Goal: Task Accomplishment & Management: Complete application form

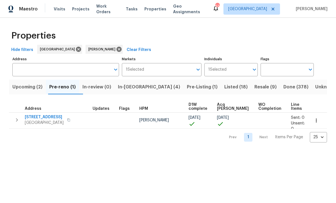
click at [55, 112] on th "Address" at bounding box center [49, 107] width 81 height 12
click at [59, 119] on span "[STREET_ADDRESS]" at bounding box center [44, 117] width 39 height 6
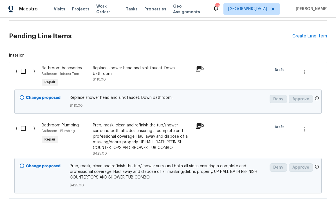
scroll to position [124, 0]
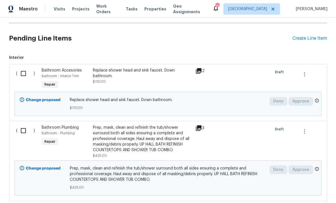
click at [27, 75] on input "checkbox" at bounding box center [25, 73] width 16 height 12
checkbox input "true"
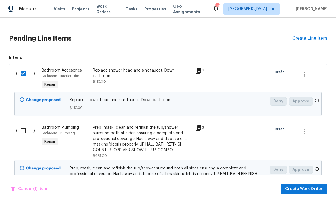
click at [23, 130] on input "checkbox" at bounding box center [25, 131] width 16 height 12
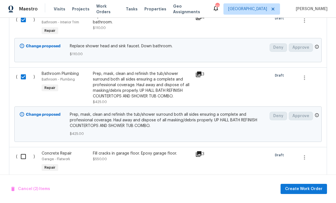
scroll to position [173, 0]
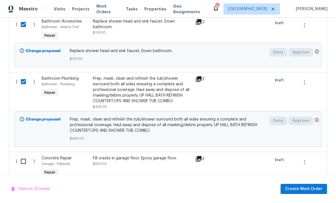
click at [24, 82] on input "checkbox" at bounding box center [25, 82] width 16 height 12
checkbox input "false"
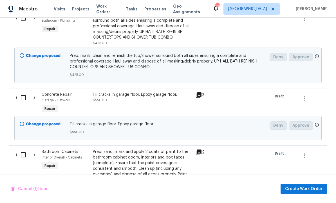
scroll to position [240, 0]
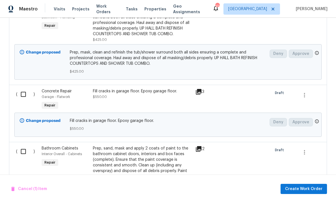
click at [23, 95] on input "checkbox" at bounding box center [25, 94] width 16 height 12
checkbox input "true"
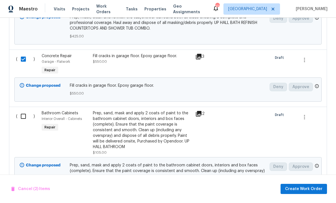
scroll to position [285, 0]
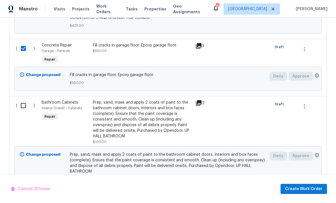
click at [26, 106] on input "checkbox" at bounding box center [25, 106] width 16 height 12
checkbox input "true"
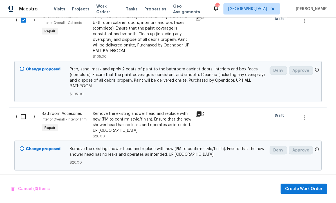
scroll to position [365, 0]
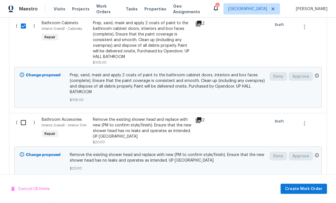
click at [26, 121] on input "checkbox" at bounding box center [25, 123] width 16 height 12
checkbox input "true"
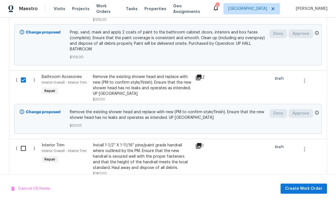
scroll to position [415, 0]
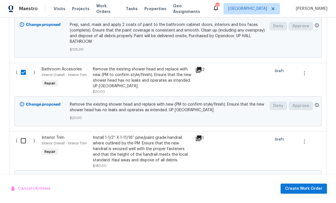
click at [20, 143] on input "checkbox" at bounding box center [25, 141] width 16 height 12
checkbox input "true"
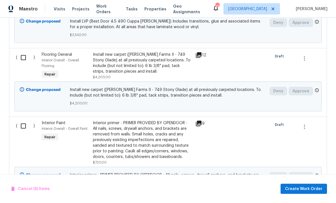
scroll to position [709, 0]
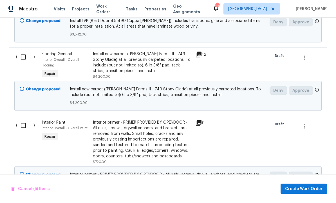
click at [22, 130] on input "checkbox" at bounding box center [25, 126] width 16 height 12
checkbox input "true"
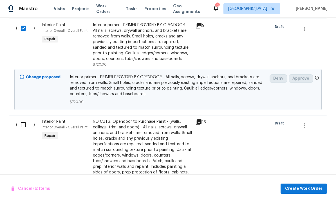
scroll to position [808, 0]
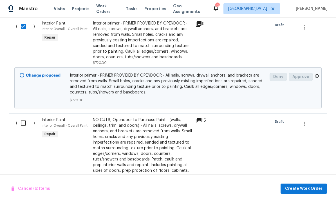
click at [22, 128] on input "checkbox" at bounding box center [25, 123] width 16 height 12
checkbox input "true"
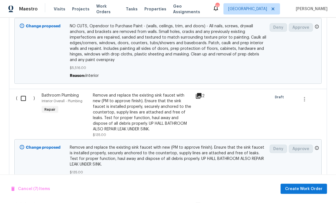
scroll to position [991, 0]
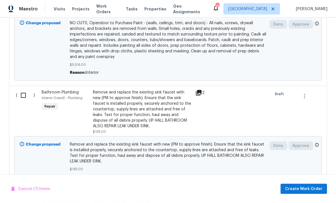
click at [21, 100] on input "checkbox" at bounding box center [25, 95] width 16 height 12
checkbox input "true"
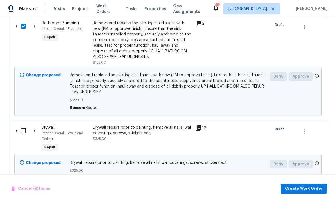
scroll to position [1061, 0]
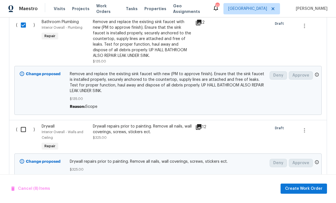
click at [24, 131] on input "checkbox" at bounding box center [25, 130] width 16 height 12
checkbox input "true"
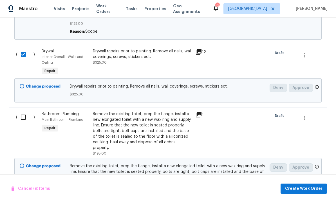
scroll to position [1142, 0]
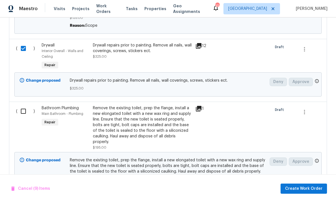
click at [21, 117] on input "checkbox" at bounding box center [25, 111] width 16 height 12
checkbox input "true"
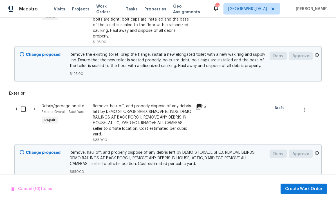
scroll to position [1248, 0]
click at [22, 114] on input "checkbox" at bounding box center [25, 109] width 16 height 12
checkbox input "true"
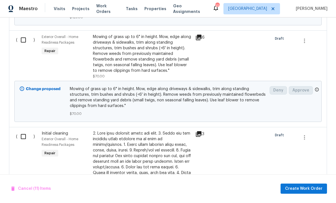
scroll to position [1499, 0]
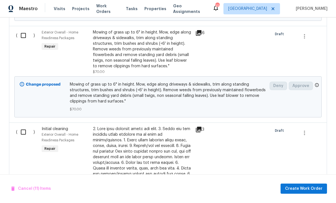
click at [24, 136] on input "checkbox" at bounding box center [25, 132] width 16 height 12
checkbox input "true"
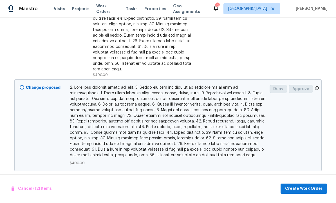
scroll to position [0, 0]
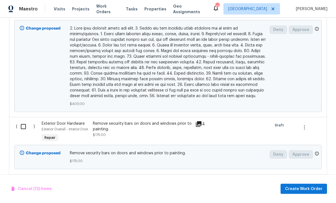
click at [22, 129] on input "checkbox" at bounding box center [25, 127] width 16 height 12
checkbox input "true"
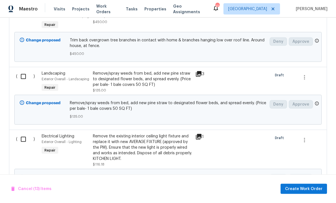
click at [24, 140] on input "checkbox" at bounding box center [25, 139] width 16 height 12
checkbox input "true"
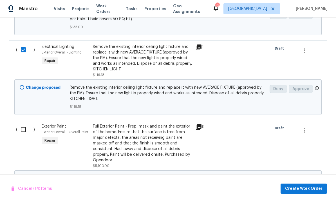
click at [23, 132] on input "checkbox" at bounding box center [25, 130] width 16 height 12
checkbox input "true"
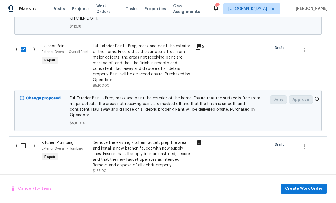
click at [24, 141] on input "checkbox" at bounding box center [25, 146] width 16 height 12
checkbox input "true"
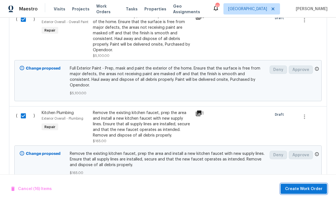
click at [303, 192] on span "Create Work Order" at bounding box center [303, 188] width 37 height 7
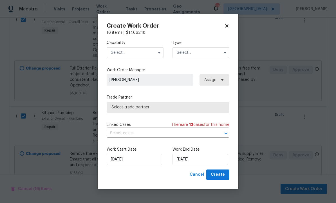
click at [141, 58] on input "text" at bounding box center [135, 52] width 57 height 11
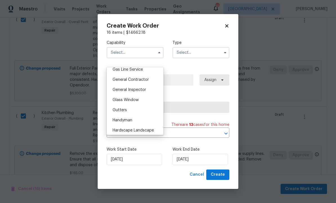
click at [143, 81] on span "General Contractor" at bounding box center [130, 80] width 36 height 4
type input "General Contractor"
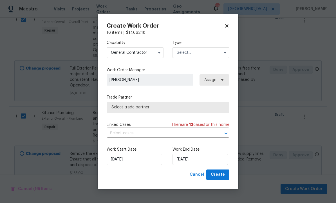
click at [191, 58] on input "text" at bounding box center [200, 52] width 57 height 11
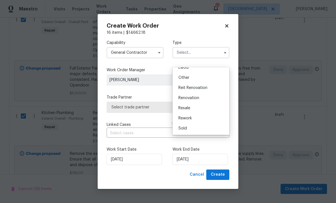
click at [198, 98] on span "Renovation" at bounding box center [188, 98] width 21 height 4
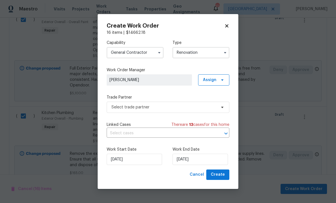
type input "Renovation"
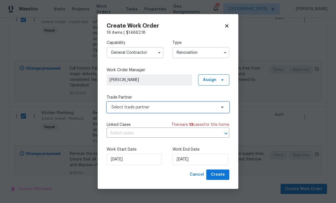
click at [156, 110] on span "Select trade partner" at bounding box center [163, 107] width 105 height 6
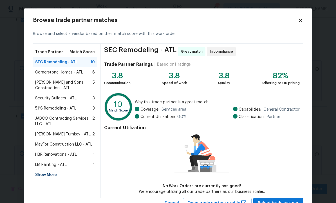
click at [50, 173] on div "Show More" at bounding box center [65, 175] width 64 height 10
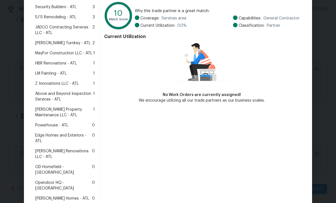
scroll to position [93, 0]
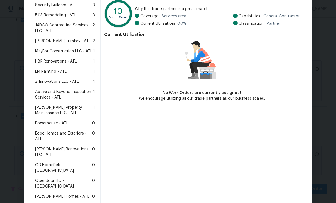
click at [71, 193] on span "Therrien Homes - ATL" at bounding box center [62, 196] width 54 height 6
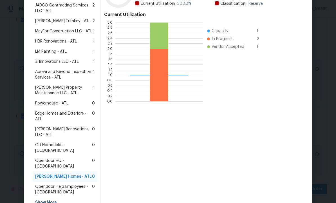
scroll to position [113, 0]
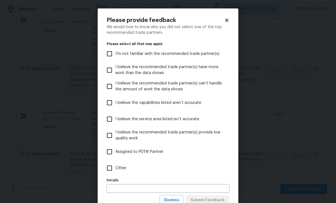
scroll to position [0, 0]
click at [171, 202] on span "Dismiss" at bounding box center [171, 200] width 15 height 7
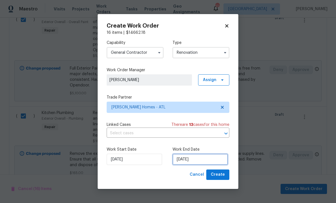
click at [203, 165] on input "9/29/2025" at bounding box center [199, 159] width 55 height 11
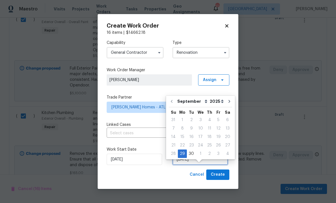
scroll to position [17, 0]
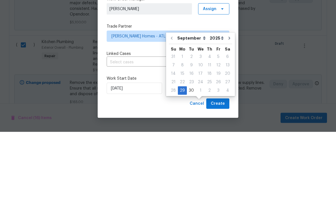
click at [227, 107] on icon "Go to next month" at bounding box center [229, 109] width 4 height 4
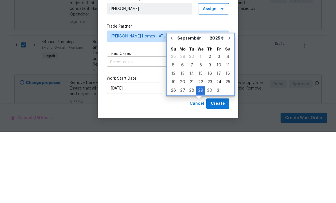
type input "10/29/2025"
select select "9"
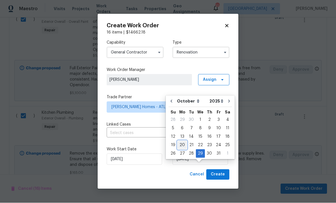
click at [182, 144] on div "20" at bounding box center [181, 145] width 9 height 8
type input "10/20/2025"
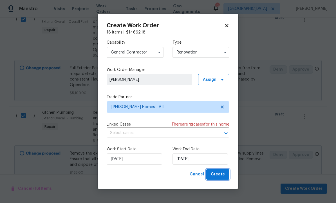
click at [215, 178] on span "Create" at bounding box center [218, 174] width 14 height 7
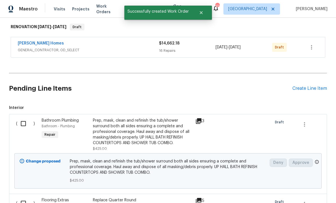
scroll to position [92, 0]
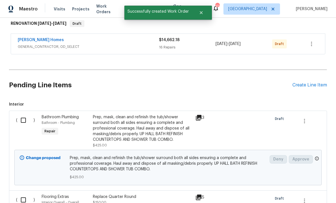
click at [23, 121] on input "checkbox" at bounding box center [25, 120] width 16 height 12
checkbox input "true"
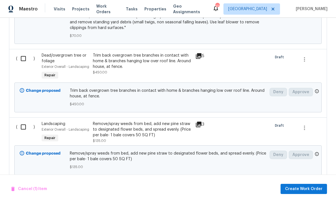
scroll to position [626, 0]
click at [297, 192] on span "Create Work Order" at bounding box center [303, 188] width 37 height 7
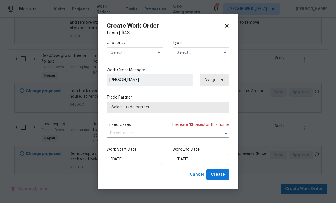
click at [133, 58] on input "text" at bounding box center [135, 52] width 57 height 11
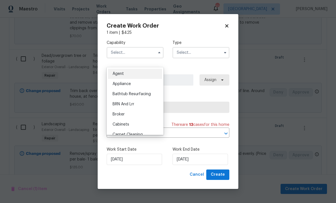
click at [139, 93] on span "Bathtub Resurfacing" at bounding box center [131, 94] width 38 height 4
type input "Bathtub Resurfacing"
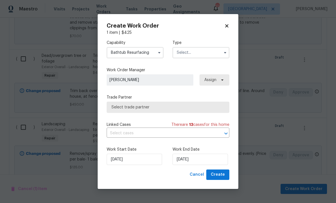
click at [192, 58] on input "text" at bounding box center [200, 52] width 57 height 11
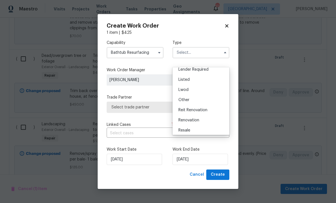
scroll to position [49, 0]
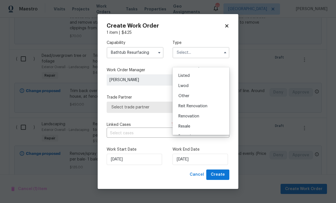
click at [195, 116] on span "Renovation" at bounding box center [188, 116] width 21 height 4
type input "Renovation"
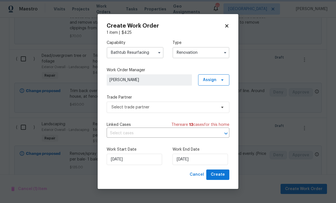
scroll to position [0, 0]
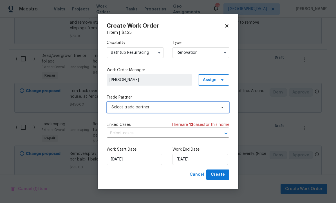
click at [167, 110] on span "Select trade partner" at bounding box center [163, 107] width 105 height 6
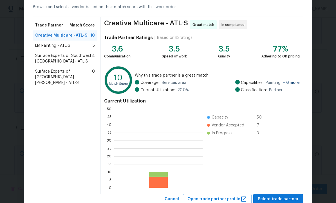
scroll to position [26, 0]
click at [275, 197] on span "Select trade partner" at bounding box center [278, 199] width 41 height 7
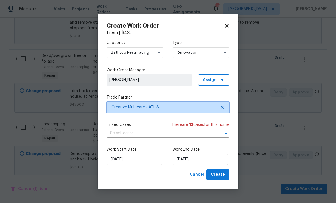
scroll to position [0, 0]
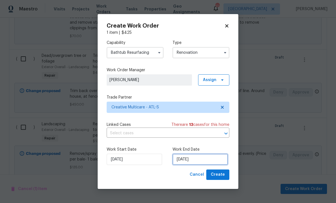
click at [196, 165] on input "9/29/2025" at bounding box center [199, 159] width 55 height 11
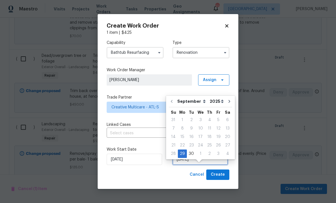
scroll to position [17, 0]
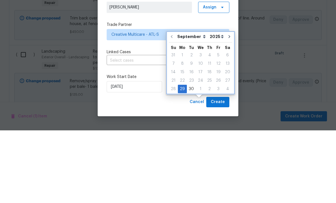
click at [227, 107] on icon "Go to next month" at bounding box center [229, 109] width 4 height 4
type input "10/29/2025"
select select "9"
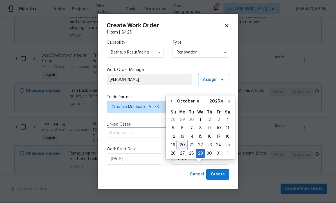
click at [181, 144] on div "20" at bounding box center [181, 145] width 9 height 8
type input "10/20/2025"
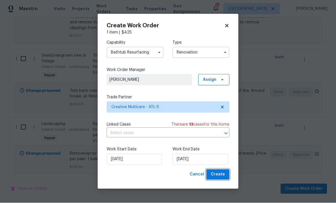
click at [219, 178] on span "Create" at bounding box center [218, 174] width 14 height 7
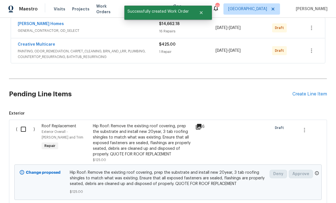
scroll to position [107, 0]
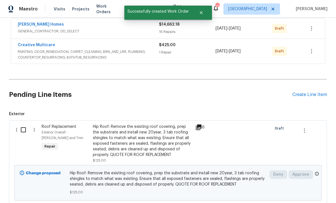
click at [22, 130] on input "checkbox" at bounding box center [25, 130] width 16 height 12
checkbox input "true"
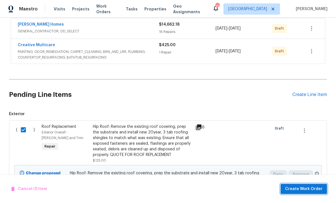
click at [305, 192] on span "Create Work Order" at bounding box center [303, 188] width 37 height 7
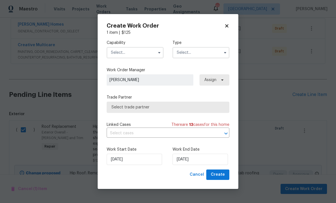
click at [130, 58] on input "text" at bounding box center [135, 52] width 57 height 11
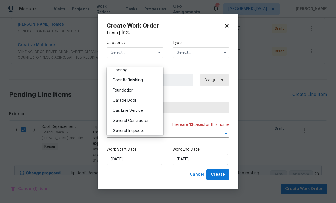
scroll to position [227, 0]
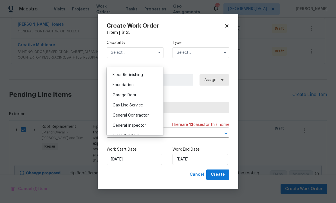
click at [141, 115] on span "General Contractor" at bounding box center [130, 115] width 36 height 4
type input "General Contractor"
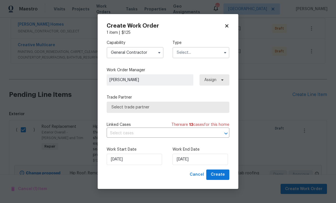
click at [191, 58] on input "text" at bounding box center [200, 52] width 57 height 11
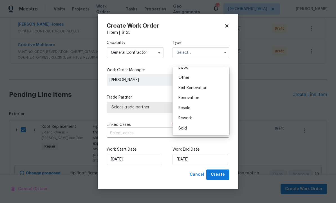
scroll to position [67, 0]
click at [198, 99] on span "Renovation" at bounding box center [188, 98] width 21 height 4
type input "Renovation"
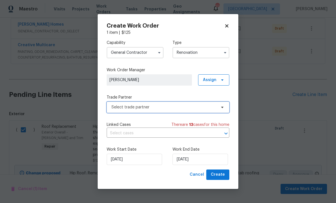
click at [152, 110] on span "Select trade partner" at bounding box center [163, 107] width 105 height 6
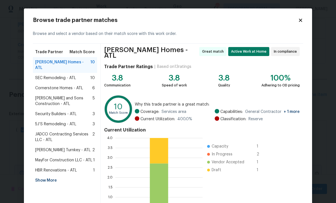
scroll to position [79, 87]
click at [45, 182] on div "Trade Partner Match Score Therrien Homes - ATL 10 SEC Remodeling - ATL 10 Corne…" at bounding box center [67, 133] width 68 height 179
click at [49, 175] on div "Show More" at bounding box center [65, 180] width 64 height 10
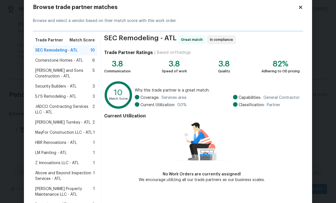
scroll to position [20, 0]
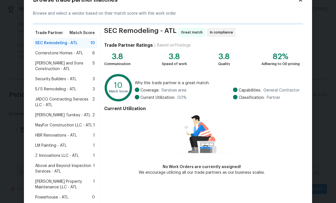
click at [66, 183] on span "Glen Property Maintenance LLC - ATL" at bounding box center [64, 184] width 58 height 11
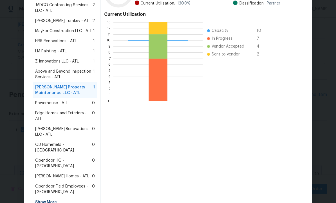
scroll to position [114, 0]
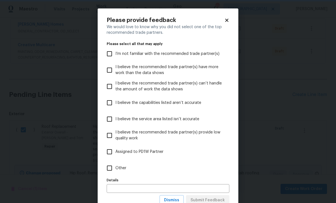
scroll to position [0, 0]
click at [171, 200] on span "Dismiss" at bounding box center [171, 200] width 15 height 7
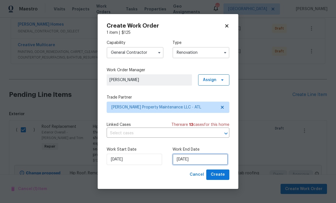
click at [200, 165] on input "9/29/2025" at bounding box center [199, 159] width 55 height 11
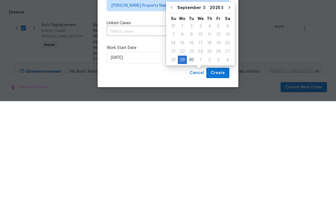
click at [209, 146] on label "Work End Date" at bounding box center [200, 149] width 57 height 6
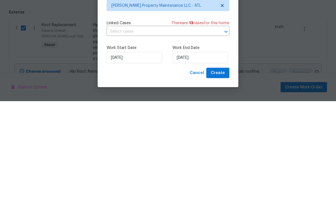
scroll to position [0, 0]
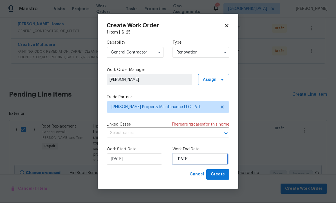
click at [191, 165] on input "9/29/2025" at bounding box center [199, 159] width 55 height 11
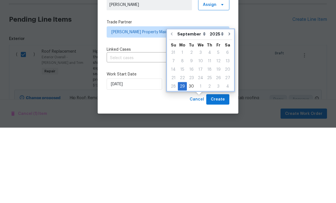
click at [227, 107] on icon "Go to next month" at bounding box center [229, 109] width 4 height 4
type input "10/29/2025"
select select "9"
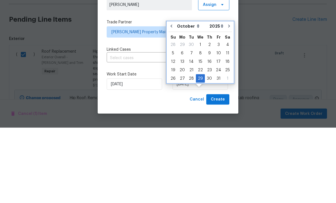
scroll to position [0, 0]
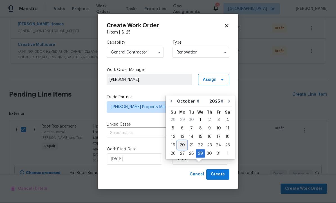
click at [181, 145] on div "20" at bounding box center [181, 145] width 9 height 8
type input "10/20/2025"
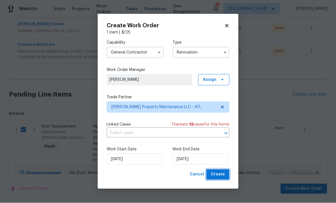
click at [216, 178] on span "Create" at bounding box center [218, 174] width 14 height 7
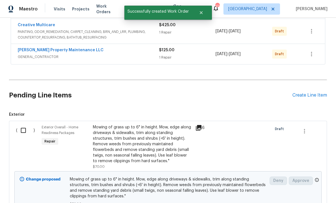
scroll to position [128, 0]
click at [27, 127] on input "checkbox" at bounding box center [25, 130] width 16 height 12
checkbox input "true"
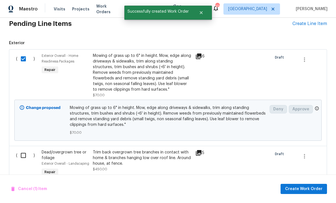
scroll to position [214, 0]
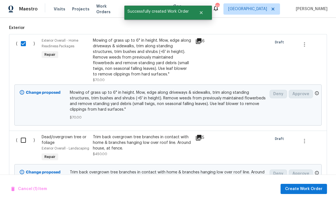
click at [22, 143] on input "checkbox" at bounding box center [25, 140] width 16 height 12
checkbox input "true"
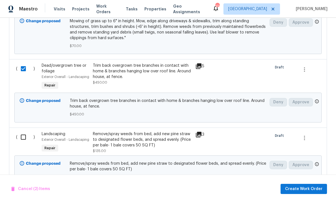
scroll to position [286, 0]
click at [23, 137] on input "checkbox" at bounding box center [25, 137] width 16 height 12
checkbox input "true"
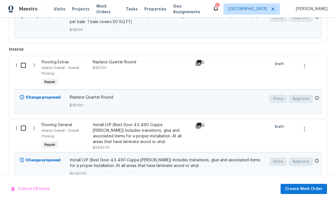
scroll to position [427, 0]
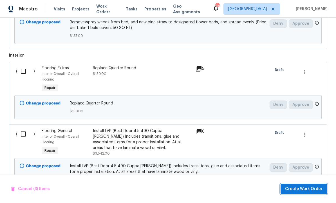
click at [303, 192] on span "Create Work Order" at bounding box center [303, 188] width 37 height 7
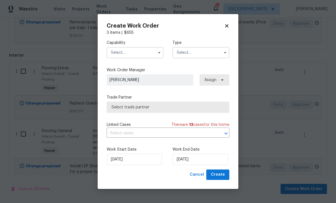
click at [137, 58] on input "text" at bounding box center [135, 52] width 57 height 11
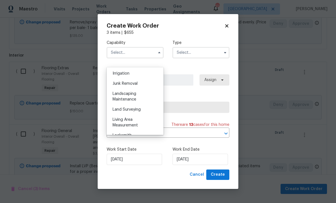
scroll to position [353, 0]
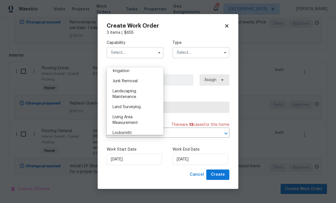
click at [135, 93] on span "Landscaping Maintenance" at bounding box center [124, 94] width 24 height 10
type input "Landscaping Maintenance"
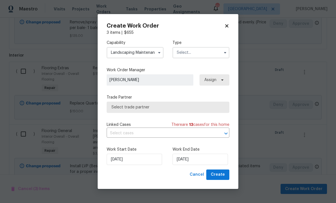
click at [198, 58] on input "text" at bounding box center [200, 52] width 57 height 11
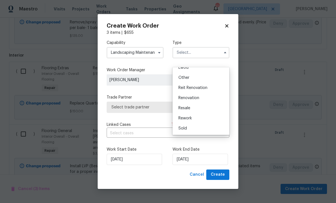
scroll to position [67, 0]
click at [198, 98] on span "Renovation" at bounding box center [188, 98] width 21 height 4
type input "Renovation"
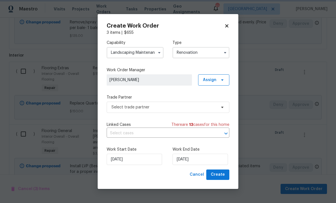
scroll to position [0, 0]
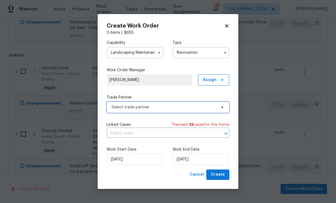
click at [157, 110] on span "Select trade partner" at bounding box center [163, 107] width 105 height 6
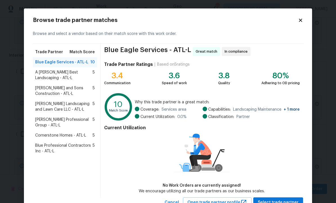
click at [76, 135] on span "Cornerstone Homes - ATL-L" at bounding box center [60, 135] width 51 height 6
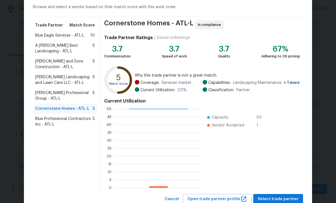
scroll to position [26, 0]
click at [273, 200] on span "Select trade partner" at bounding box center [278, 199] width 41 height 7
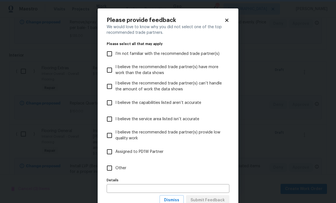
scroll to position [0, 0]
click at [172, 199] on span "Dismiss" at bounding box center [171, 200] width 15 height 7
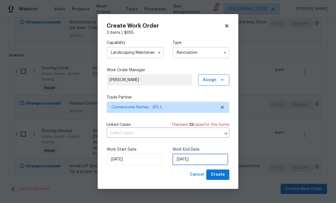
click at [198, 165] on input "9/29/2025" at bounding box center [199, 159] width 55 height 11
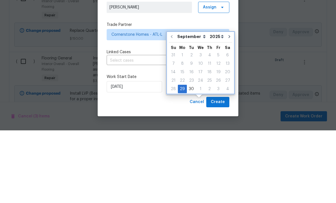
click at [228, 108] on icon "Go to next month" at bounding box center [229, 109] width 2 height 3
type input "10/29/2025"
select select "9"
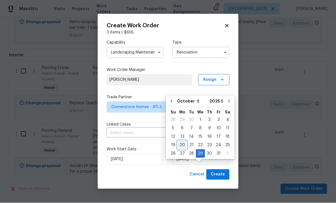
click at [183, 144] on div "20" at bounding box center [181, 145] width 9 height 8
type input "10/20/2025"
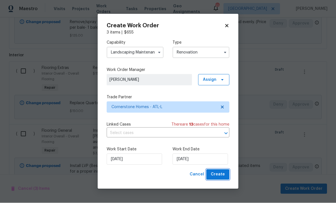
click at [219, 178] on span "Create" at bounding box center [218, 174] width 14 height 7
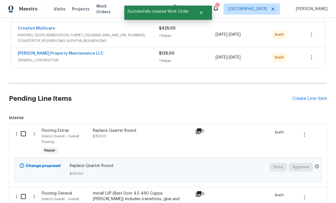
scroll to position [140, 0]
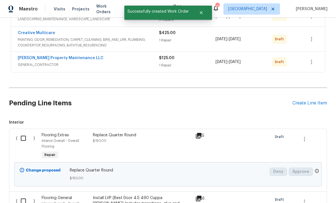
click at [23, 136] on input "checkbox" at bounding box center [25, 138] width 16 height 12
checkbox input "true"
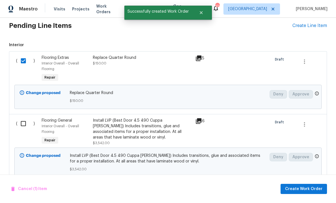
click at [25, 123] on input "checkbox" at bounding box center [25, 124] width 16 height 12
checkbox input "true"
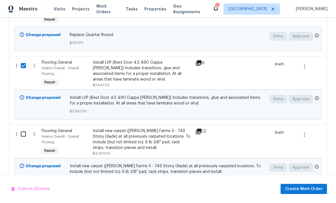
scroll to position [278, 0]
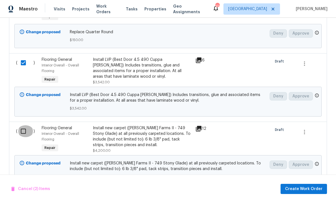
click at [23, 133] on input "checkbox" at bounding box center [25, 131] width 16 height 12
checkbox input "true"
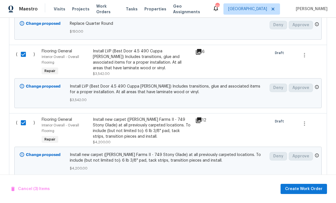
scroll to position [286, 0]
click at [301, 192] on span "Create Work Order" at bounding box center [303, 188] width 37 height 7
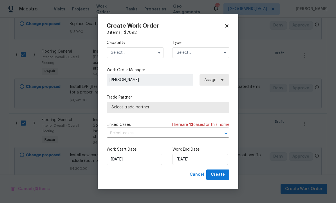
click at [141, 58] on input "text" at bounding box center [135, 52] width 57 height 11
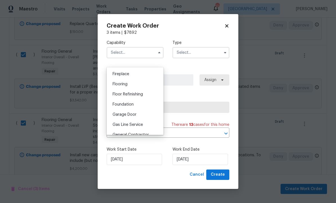
scroll to position [204, 0]
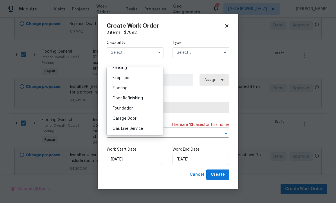
click at [136, 90] on div "Flooring" at bounding box center [135, 88] width 54 height 10
type input "Flooring"
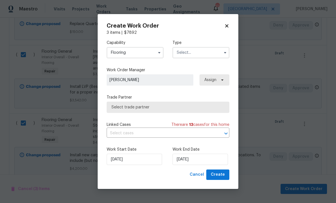
click at [195, 58] on input "text" at bounding box center [200, 52] width 57 height 11
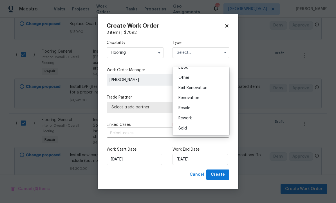
scroll to position [67, 0]
click at [200, 99] on div "Renovation" at bounding box center [201, 98] width 54 height 10
type input "Renovation"
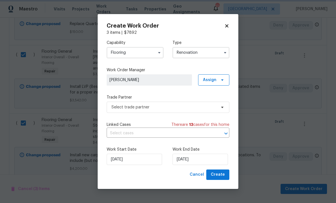
scroll to position [0, 0]
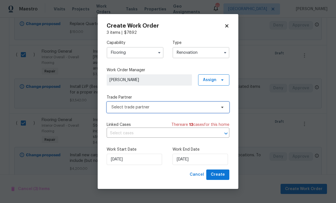
click at [168, 110] on span "Select trade partner" at bounding box center [163, 107] width 105 height 6
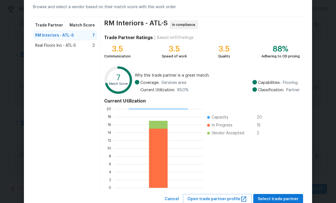
scroll to position [26, 0]
click at [276, 197] on span "Select trade partner" at bounding box center [278, 199] width 41 height 7
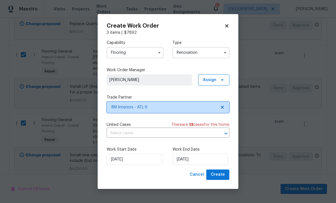
scroll to position [0, 0]
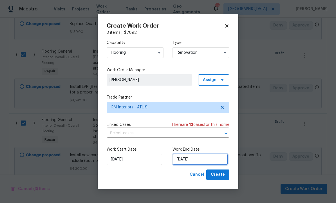
click at [190, 165] on input "9/29/2025" at bounding box center [199, 159] width 55 height 11
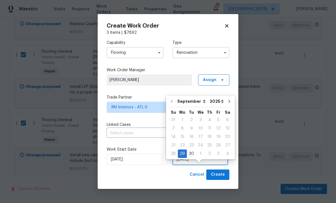
scroll to position [17, 0]
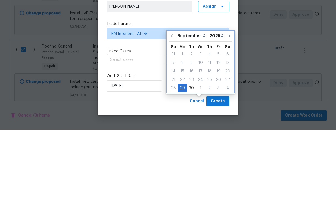
click at [227, 107] on icon "Go to next month" at bounding box center [229, 109] width 4 height 4
type input "10/29/2025"
select select "9"
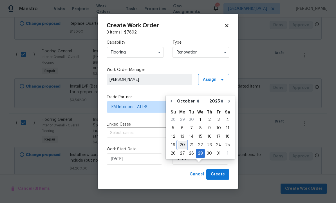
click at [181, 144] on div "20" at bounding box center [181, 145] width 9 height 8
type input "10/20/2025"
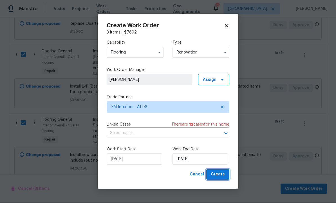
click at [217, 178] on span "Create" at bounding box center [218, 174] width 14 height 7
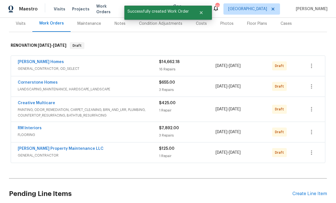
scroll to position [67, 0]
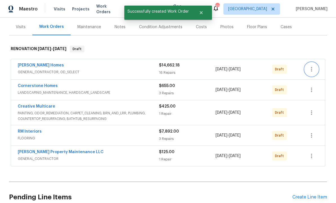
click at [316, 67] on button "button" at bounding box center [311, 68] width 13 height 13
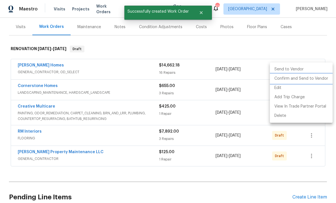
click at [313, 78] on li "Confirm and Send to Vendor" at bounding box center [301, 78] width 63 height 9
click at [313, 43] on div at bounding box center [168, 101] width 336 height 203
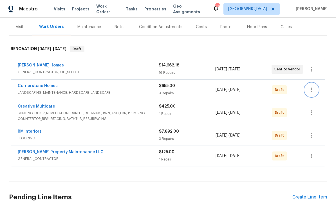
click at [314, 89] on icon "button" at bounding box center [311, 89] width 7 height 7
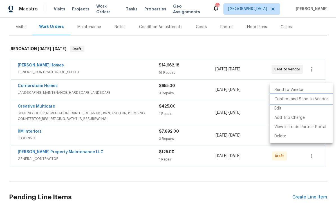
click at [306, 100] on li "Confirm and Send to Vendor" at bounding box center [301, 98] width 63 height 9
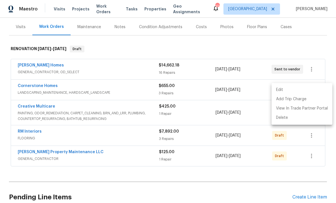
click at [313, 53] on div at bounding box center [168, 101] width 336 height 203
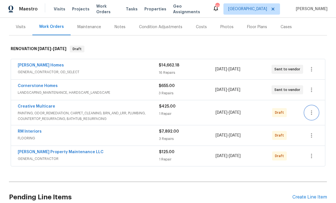
click at [314, 114] on icon "button" at bounding box center [311, 112] width 7 height 7
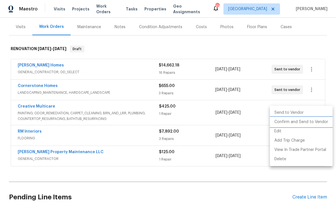
click at [303, 121] on li "Confirm and Send to Vendor" at bounding box center [301, 121] width 63 height 9
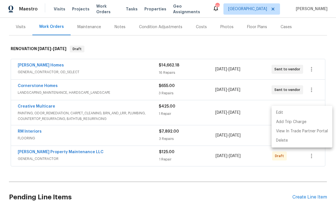
click at [306, 52] on div at bounding box center [168, 101] width 336 height 203
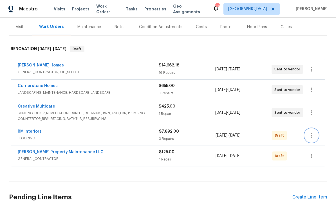
click at [314, 137] on icon "button" at bounding box center [311, 135] width 7 height 7
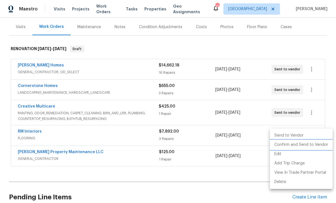
click at [299, 145] on li "Confirm and Send to Vendor" at bounding box center [301, 144] width 63 height 9
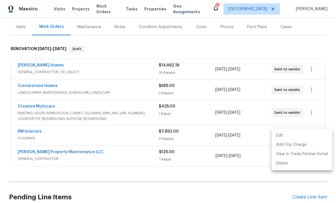
click at [301, 51] on div at bounding box center [168, 101] width 336 height 203
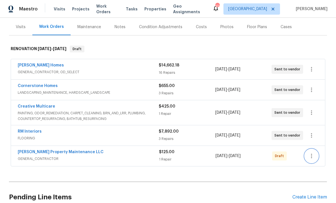
click at [314, 155] on icon "button" at bounding box center [311, 155] width 7 height 7
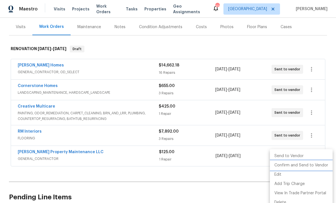
click at [301, 164] on li "Confirm and Send to Vendor" at bounding box center [301, 165] width 63 height 9
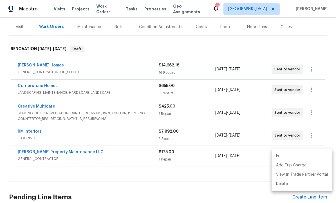
click at [296, 49] on div at bounding box center [168, 101] width 336 height 203
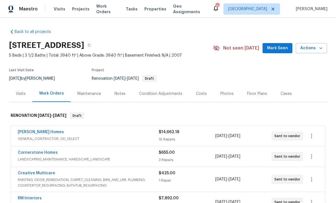
scroll to position [0, 0]
click at [278, 49] on span "Mark Seen" at bounding box center [277, 48] width 21 height 7
